Goal: Navigation & Orientation: Find specific page/section

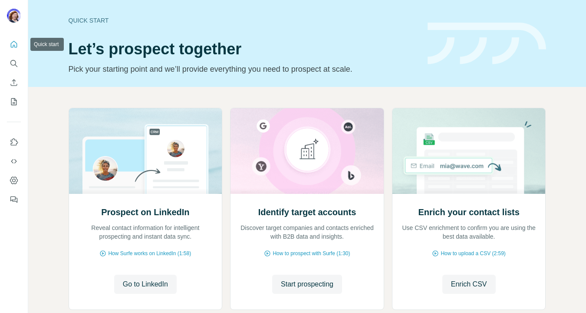
click at [14, 45] on icon "Quick start" at bounding box center [14, 44] width 7 height 7
click at [17, 83] on icon "Enrich CSV" at bounding box center [14, 82] width 9 height 9
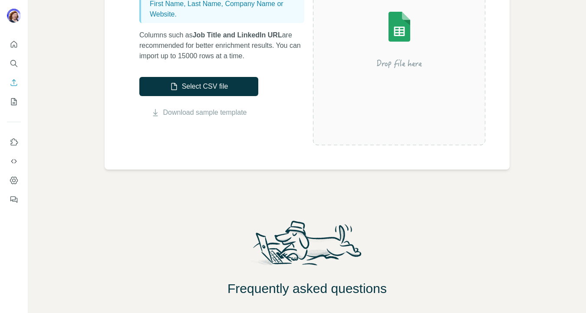
scroll to position [162, 0]
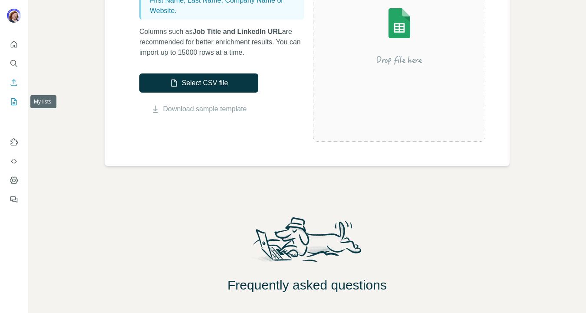
click at [13, 102] on icon "My lists" at bounding box center [14, 101] width 9 height 9
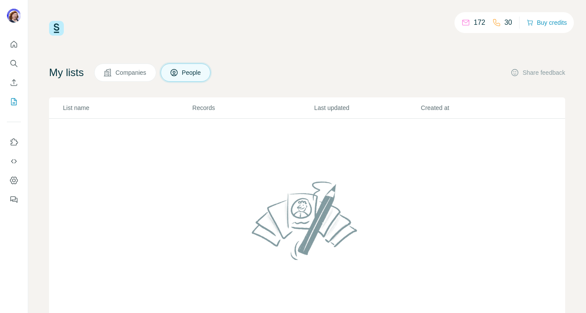
click at [136, 72] on span "Companies" at bounding box center [132, 72] width 32 height 9
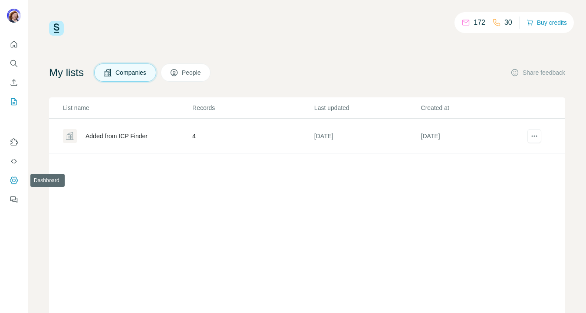
click at [13, 178] on icon "Dashboard" at bounding box center [14, 180] width 9 height 9
click at [13, 46] on icon "Quick start" at bounding box center [14, 44] width 7 height 7
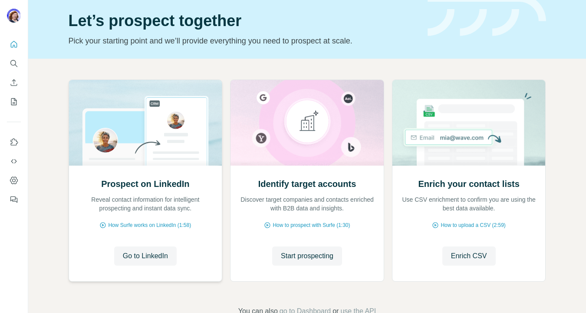
scroll to position [53, 0]
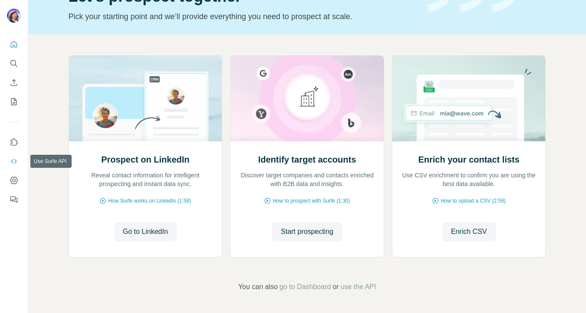
click at [17, 165] on icon "Use Surfe API" at bounding box center [14, 161] width 9 height 9
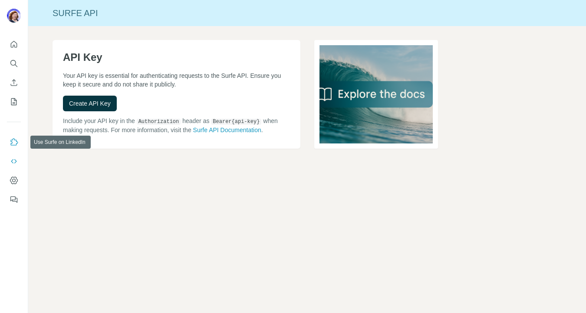
click at [15, 142] on icon "Use Surfe on LinkedIn" at bounding box center [14, 142] width 9 height 9
